Goal: Task Accomplishment & Management: Use online tool/utility

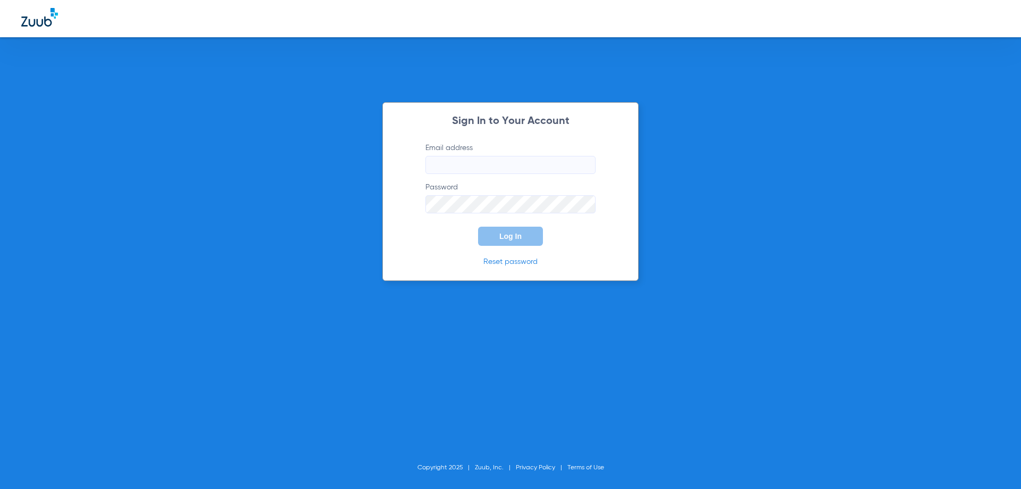
type input "[EMAIL_ADDRESS][DOMAIN_NAME]"
click at [510, 235] on span "Log In" at bounding box center [510, 236] width 22 height 9
type input "[EMAIL_ADDRESS][DOMAIN_NAME]"
click at [514, 238] on span "Log In" at bounding box center [510, 236] width 22 height 9
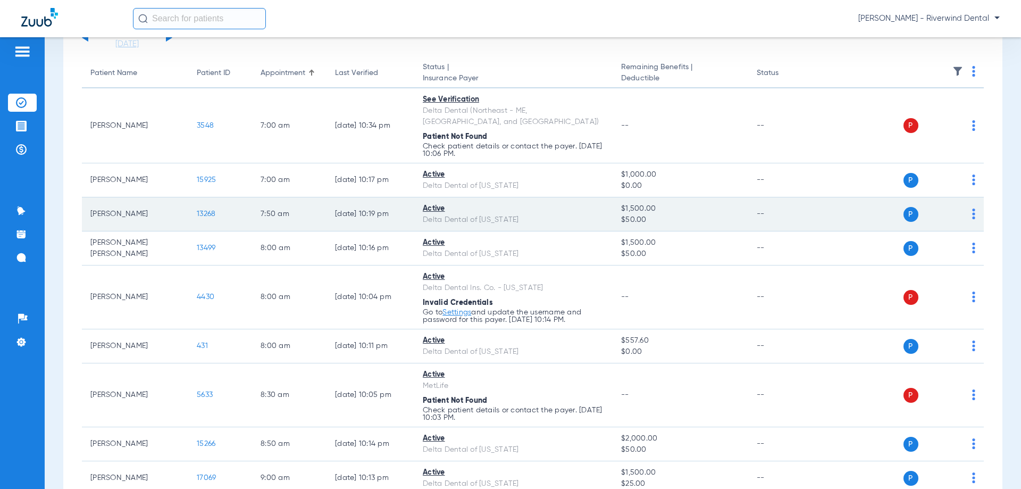
scroll to position [106, 0]
